Goal: Transaction & Acquisition: Purchase product/service

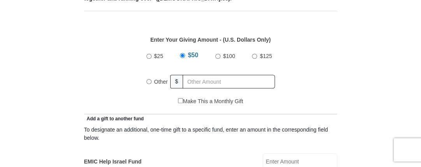
scroll to position [351, 0]
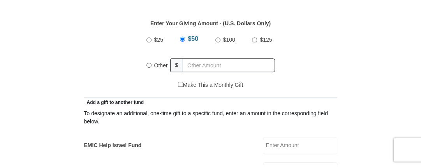
click at [149, 63] on input "Other" at bounding box center [149, 65] width 5 height 5
radio input "true"
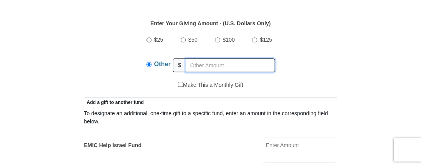
click at [203, 67] on input "text" at bounding box center [230, 65] width 89 height 14
type input "360.00"
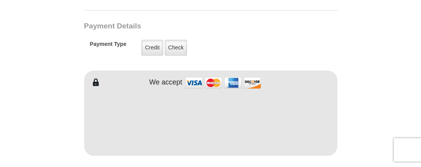
scroll to position [585, 0]
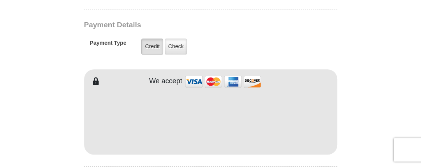
click at [154, 47] on label "Credit" at bounding box center [151, 47] width 21 height 16
click at [0, 0] on input "Credit" at bounding box center [0, 0] width 0 height 0
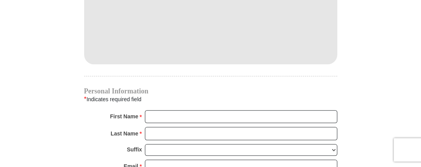
scroll to position [701, 0]
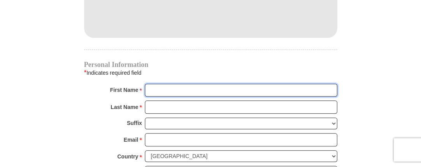
click at [170, 89] on input "First Name *" at bounding box center [241, 90] width 193 height 13
type input "[PERSON_NAME]"
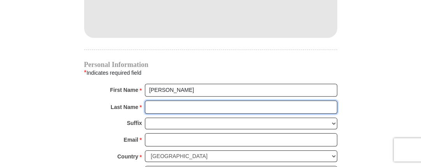
type input "[PERSON_NAME]"
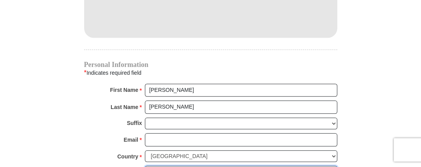
type input "1988 FM 2782"
type input "Nacogdoches"
type input "75964"
type input "8173601469"
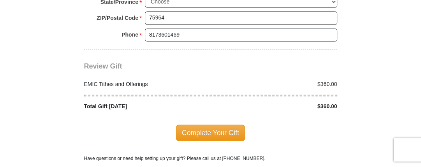
scroll to position [935, 0]
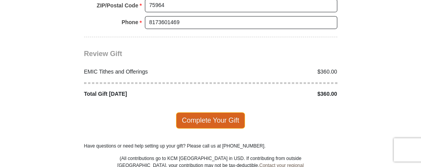
click at [213, 112] on span "Complete Your Gift" at bounding box center [210, 120] width 69 height 16
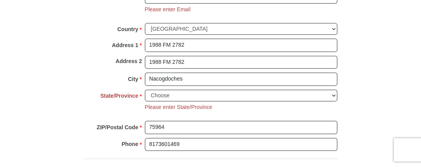
scroll to position [825, 0]
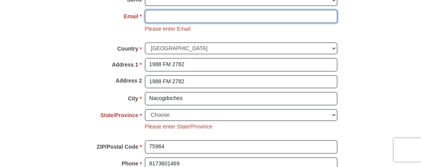
click at [157, 16] on input "Email *" at bounding box center [241, 16] width 193 height 13
type input "[EMAIL_ADDRESS][DOMAIN_NAME]"
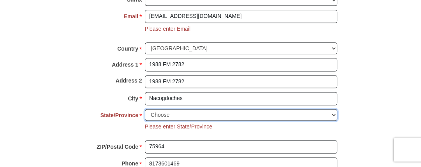
select select "[GEOGRAPHIC_DATA]"
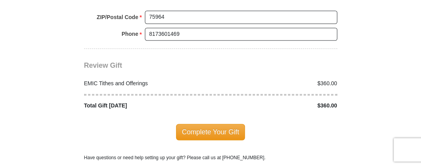
scroll to position [981, 0]
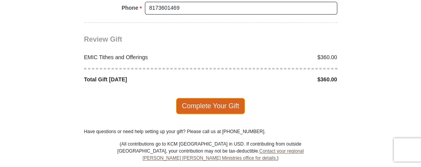
click at [213, 101] on span "Complete Your Gift" at bounding box center [210, 106] width 69 height 16
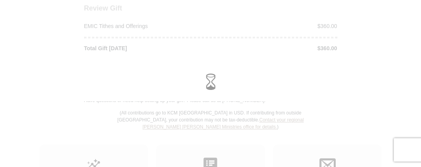
scroll to position [949, 0]
